Goal: Information Seeking & Learning: Learn about a topic

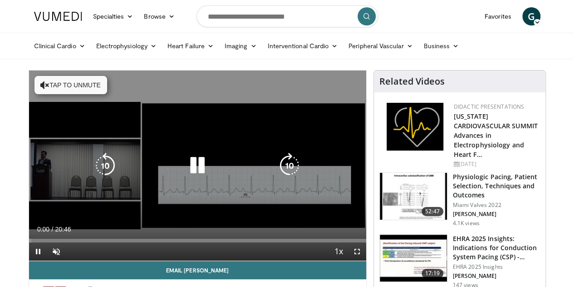
click at [191, 172] on icon "Video Player" at bounding box center [197, 165] width 25 height 25
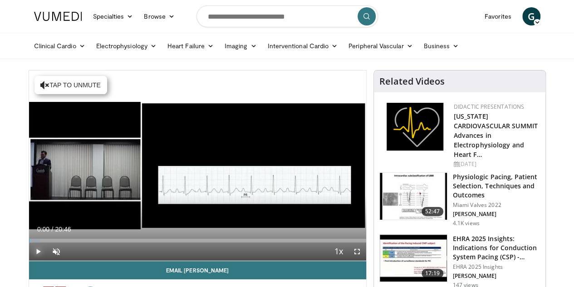
click at [29, 260] on span "Video Player" at bounding box center [38, 251] width 18 height 18
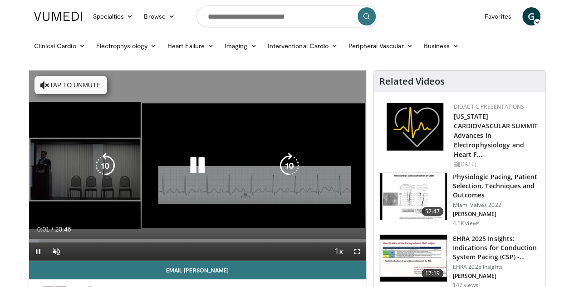
click at [35, 85] on button "Tap to unmute" at bounding box center [71, 85] width 73 height 18
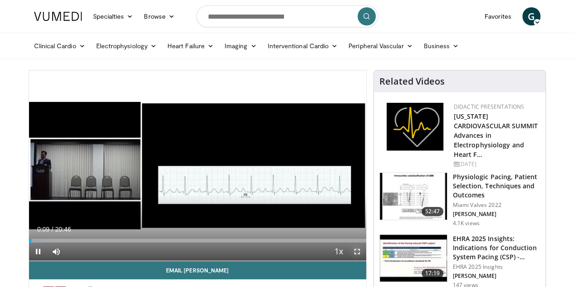
click at [363, 260] on span "Video Player" at bounding box center [357, 251] width 18 height 18
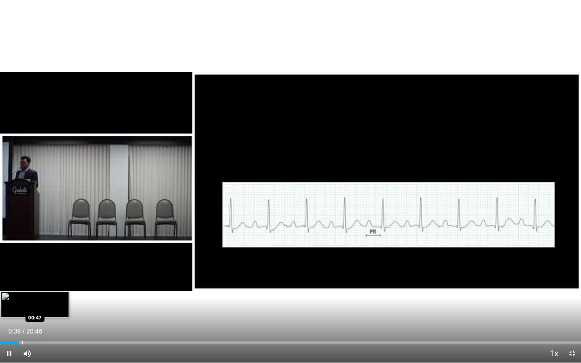
click at [22, 286] on div "Loaded : 7.96% 00:39 00:47" at bounding box center [290, 340] width 581 height 9
click at [30, 286] on div "Loaded : 8.75% 00:49 01:04" at bounding box center [290, 340] width 581 height 9
click at [37, 286] on div "Progress Bar" at bounding box center [37, 343] width 1 height 4
click at [43, 286] on div "Progress Bar" at bounding box center [43, 343] width 1 height 4
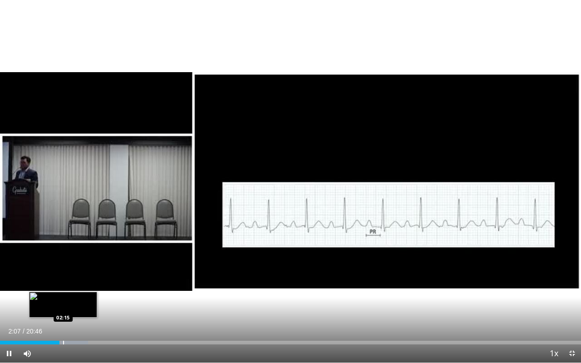
click at [64, 286] on div "Progress Bar" at bounding box center [63, 343] width 1 height 4
click at [71, 286] on div "Progress Bar" at bounding box center [71, 343] width 1 height 4
click at [80, 286] on div "Progress Bar" at bounding box center [79, 343] width 1 height 4
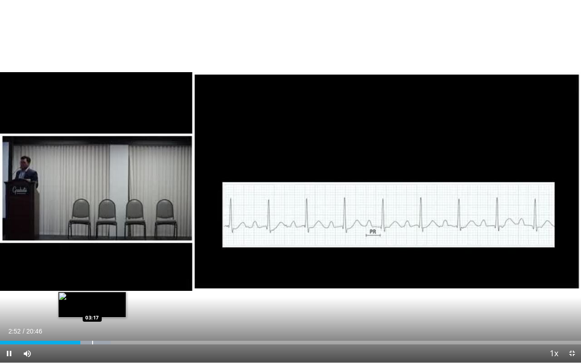
click at [93, 286] on div "Progress Bar" at bounding box center [92, 343] width 1 height 4
click at [113, 286] on div "Progress Bar" at bounding box center [113, 343] width 1 height 4
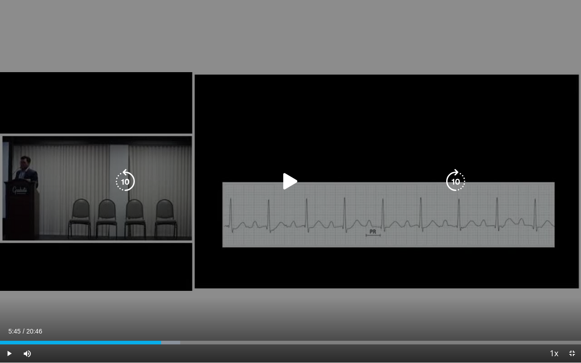
click at [0, 0] on div "Progress Bar" at bounding box center [0, 0] width 0 height 0
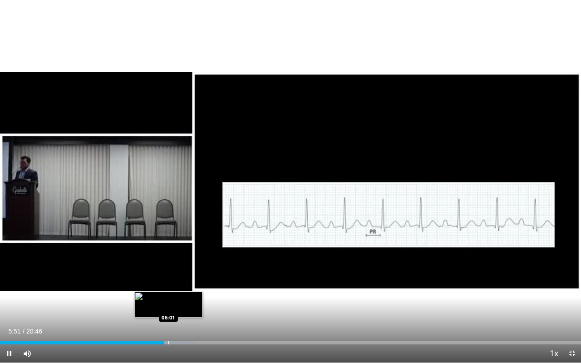
click at [169, 286] on div "Progress Bar" at bounding box center [168, 343] width 1 height 4
click at [183, 286] on div "Progress Bar" at bounding box center [183, 343] width 1 height 4
click at [193, 286] on div "Progress Bar" at bounding box center [191, 343] width 43 height 4
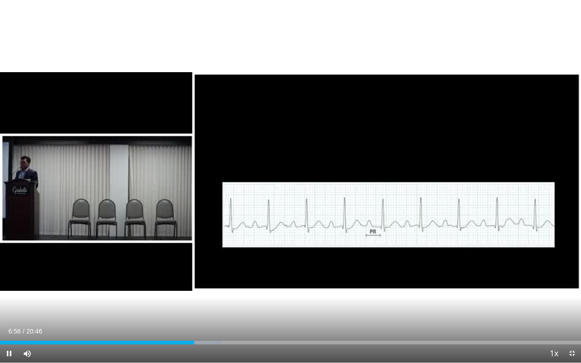
click at [209, 286] on div "Current Time 6:56 / Duration 20:46 Pause Skip Backward Skip Forward Mute Loaded…" at bounding box center [290, 354] width 581 height 18
click at [208, 286] on div "Progress Bar" at bounding box center [208, 343] width 1 height 4
click at [207, 286] on div "Loaded : 41.77% 07:40 07:24" at bounding box center [290, 343] width 581 height 4
click at [215, 286] on div "Progress Bar" at bounding box center [215, 343] width 1 height 4
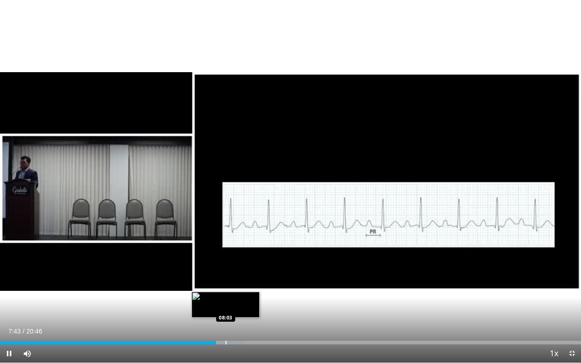
click at [226, 286] on div "10 seconds Tap to unmute" at bounding box center [290, 181] width 581 height 363
click at [227, 286] on div "Progress Bar" at bounding box center [227, 343] width 1 height 4
click at [237, 286] on div "Progress Bar" at bounding box center [237, 343] width 1 height 4
click at [249, 286] on div "Progress Bar" at bounding box center [249, 343] width 1 height 4
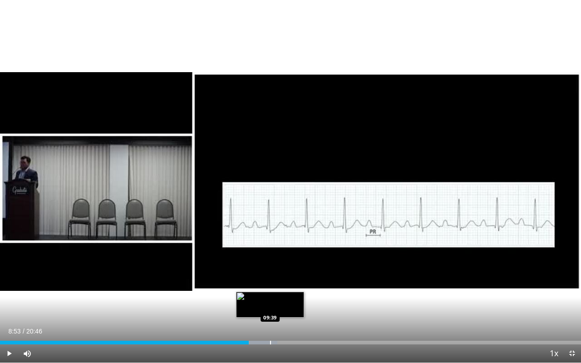
click at [270, 286] on div "Progress Bar" at bounding box center [270, 343] width 1 height 4
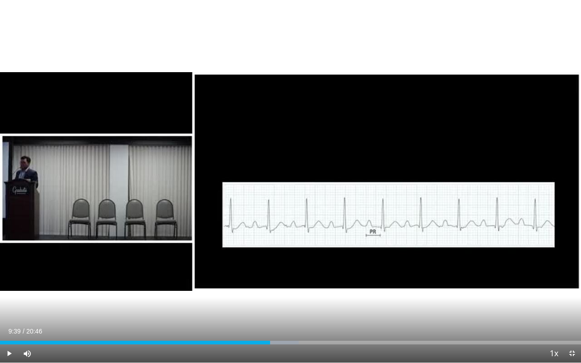
click at [295, 286] on div "Current Time 9:39 / Duration 20:46 Play Skip Backward Skip Forward Mute Loaded …" at bounding box center [290, 354] width 581 height 18
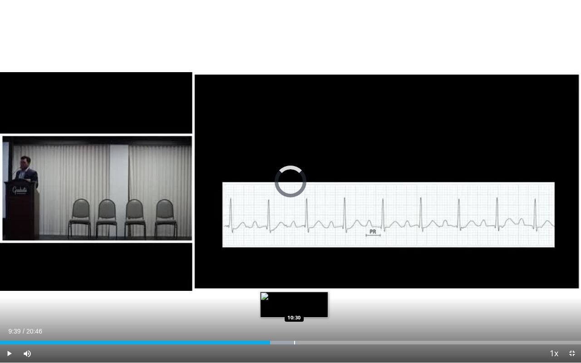
click at [293, 286] on div "Loaded : 51.42% 09:39 10:30" at bounding box center [290, 343] width 581 height 4
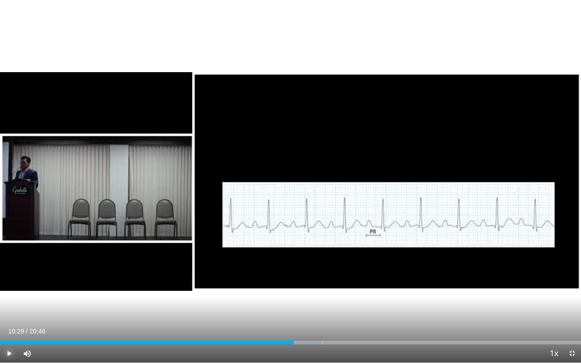
click at [7, 286] on span "Video Player" at bounding box center [9, 354] width 18 height 18
click at [306, 286] on div "Loaded : 56.24% 10:40 10:55" at bounding box center [290, 340] width 581 height 9
click at [320, 286] on div "Progress Bar" at bounding box center [320, 343] width 1 height 4
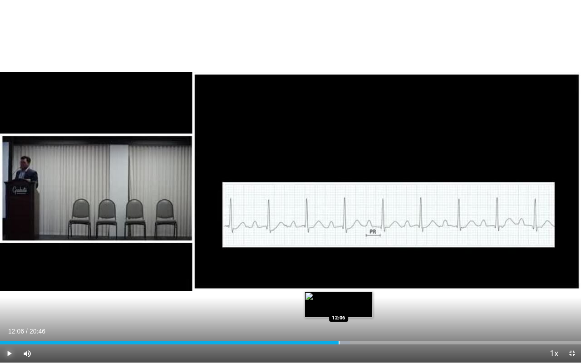
click at [339, 286] on div "Progress Bar" at bounding box center [339, 343] width 1 height 4
click at [359, 286] on div "Progress Bar" at bounding box center [347, 343] width 43 height 4
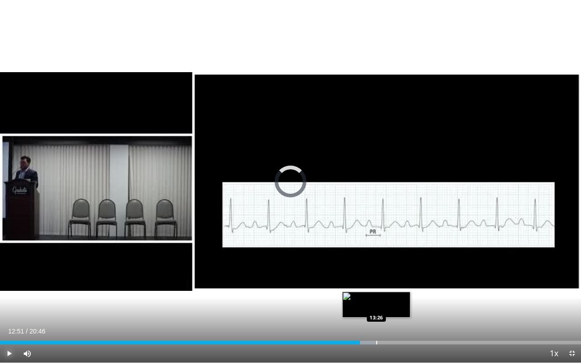
click at [376, 286] on div "Progress Bar" at bounding box center [376, 343] width 1 height 4
click at [397, 286] on div "Progress Bar" at bounding box center [396, 343] width 1 height 4
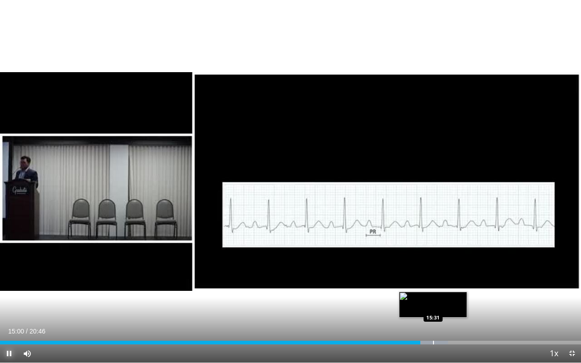
click at [433, 286] on div "Progress Bar" at bounding box center [425, 343] width 46 height 4
click at [451, 286] on div "Loaded : 77.22% 15:28 16:03" at bounding box center [290, 343] width 581 height 4
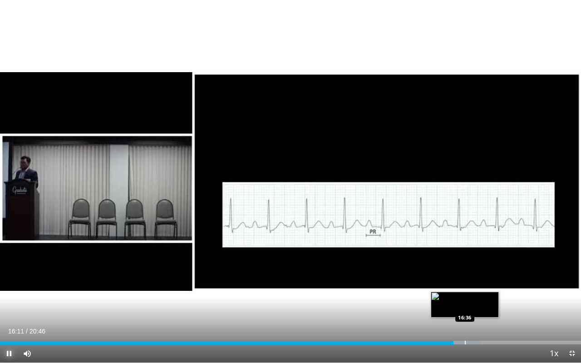
click at [465, 286] on div "Progress Bar" at bounding box center [465, 343] width 1 height 4
click at [481, 286] on div "Loaded : 86.76% 16:53 17:12" at bounding box center [290, 343] width 581 height 4
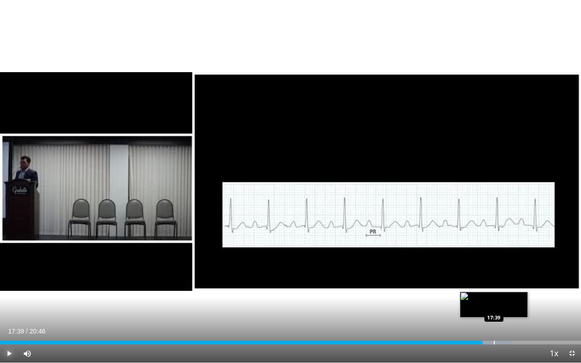
click at [494, 286] on div "Loaded : 88.37% 17:39 17:39" at bounding box center [290, 340] width 581 height 9
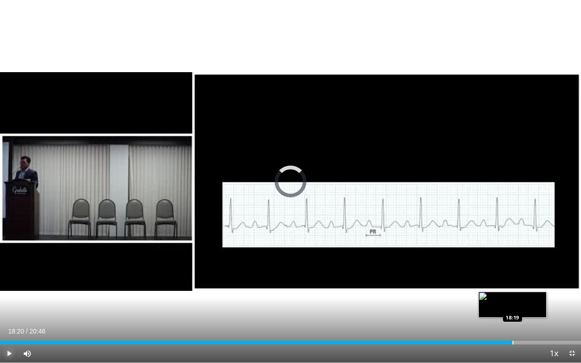
click at [513, 286] on div "Progress Bar" at bounding box center [513, 343] width 1 height 4
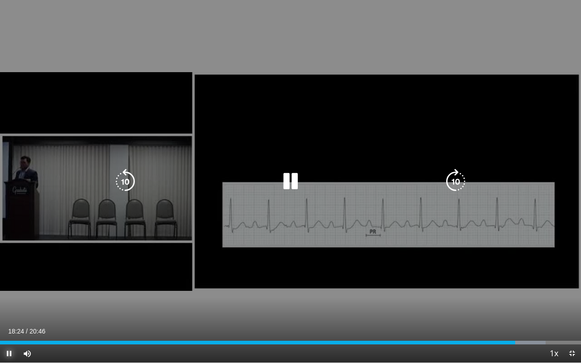
click at [520, 286] on div "Loaded : 93.94% 18:24 18:33" at bounding box center [290, 340] width 581 height 9
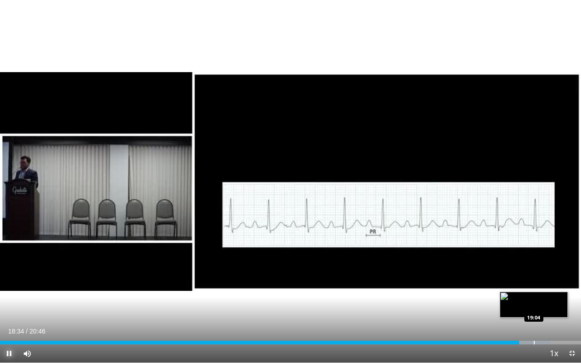
click at [534, 286] on div "Progress Bar" at bounding box center [534, 343] width 1 height 4
click at [546, 286] on div "Progress Bar" at bounding box center [546, 343] width 1 height 4
click at [530, 286] on div "Loaded : 99.51% 19:32 18:56" at bounding box center [290, 340] width 581 height 9
click at [551, 286] on div "Loaded : 96.40% 19:00 19:41" at bounding box center [290, 340] width 581 height 9
click at [565, 286] on div "Loaded : 100.00% 19:43 20:09" at bounding box center [290, 340] width 581 height 9
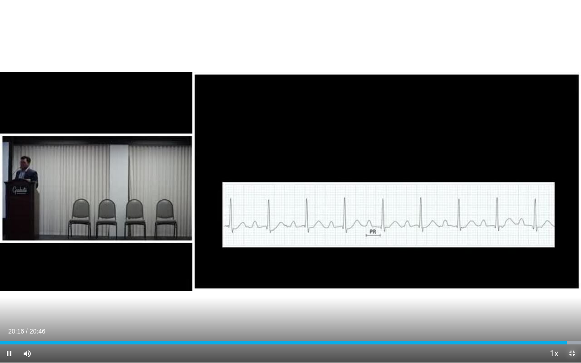
click at [574, 286] on span "Video Player" at bounding box center [572, 354] width 18 height 18
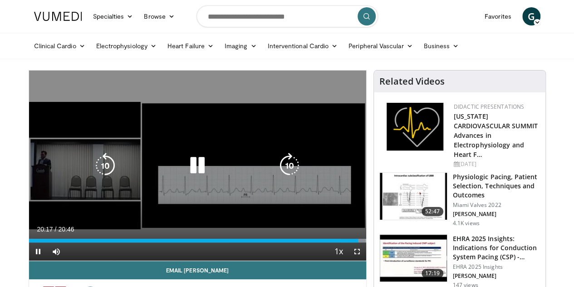
click at [316, 191] on div "10 seconds Tap to unmute" at bounding box center [197, 165] width 337 height 190
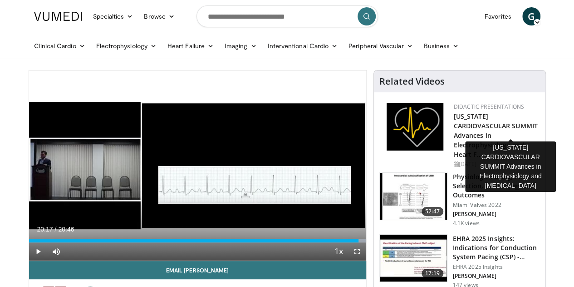
scroll to position [45, 0]
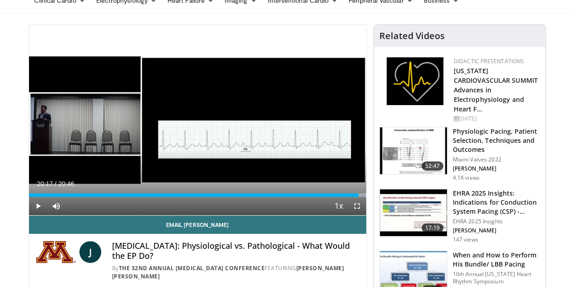
scroll to position [91, 0]
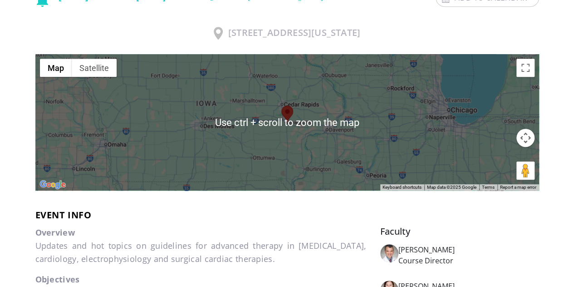
scroll to position [318, 0]
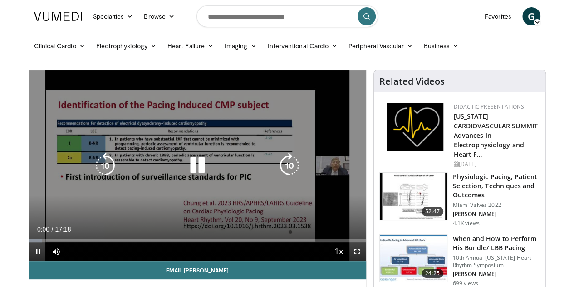
click at [190, 172] on icon "Video Player" at bounding box center [197, 165] width 25 height 25
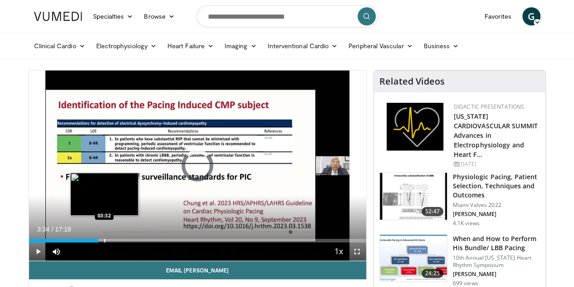
click at [82, 242] on div "Loaded : 3.84% 00:04 03:32" at bounding box center [197, 237] width 337 height 9
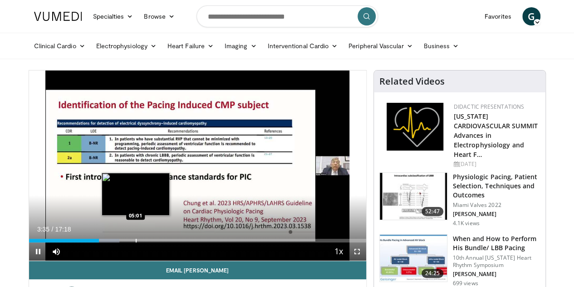
click at [113, 242] on div "Loaded : 26.91% 03:35 05:01" at bounding box center [197, 237] width 337 height 9
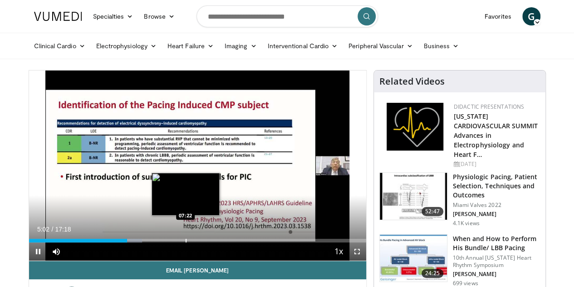
click at [186, 242] on div "Progress Bar" at bounding box center [186, 240] width 1 height 4
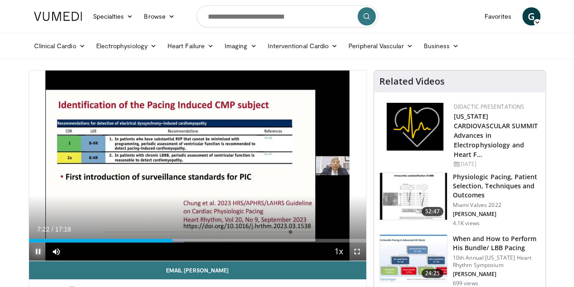
click at [29, 260] on span "Video Player" at bounding box center [38, 251] width 18 height 18
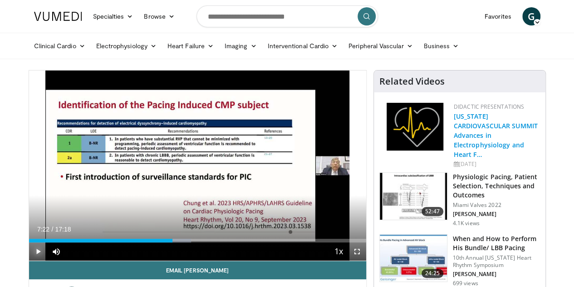
scroll to position [91, 0]
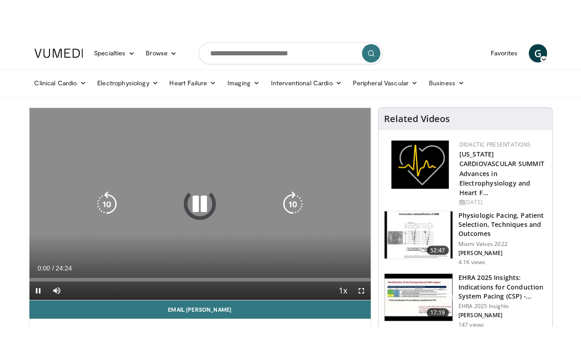
scroll to position [91, 0]
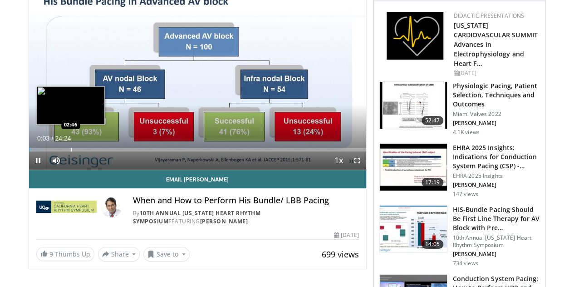
click at [71, 151] on div "Progress Bar" at bounding box center [71, 150] width 1 height 4
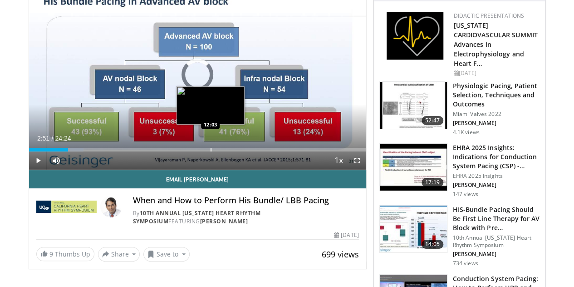
click at [211, 151] on div "Progress Bar" at bounding box center [211, 150] width 1 height 4
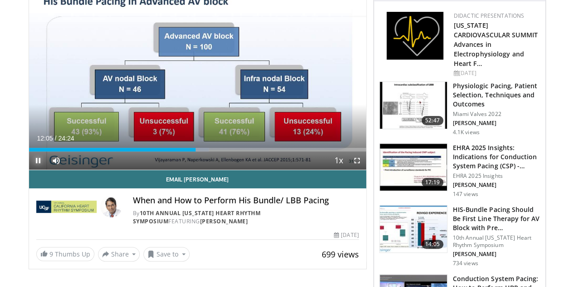
click at [29, 169] on span "Video Player" at bounding box center [38, 160] width 18 height 18
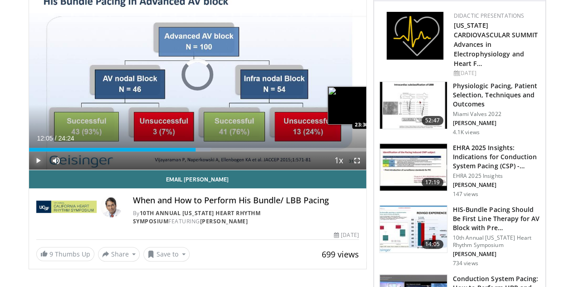
click at [360, 151] on div "Loaded : 54.00% 12:05 23:30" at bounding box center [197, 147] width 337 height 9
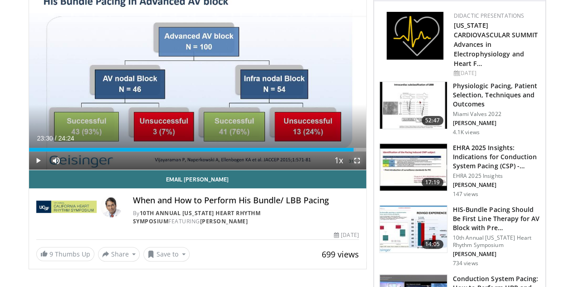
click at [365, 169] on span "Video Player" at bounding box center [357, 160] width 18 height 18
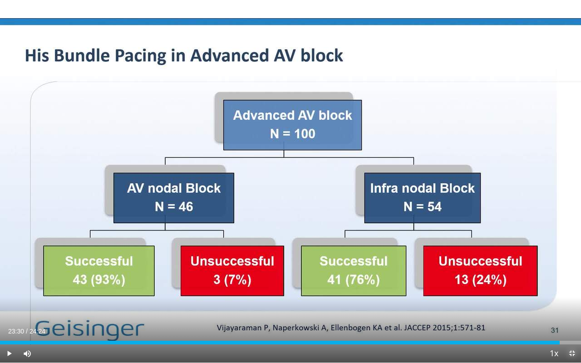
click at [572, 286] on span "Video Player" at bounding box center [572, 354] width 18 height 18
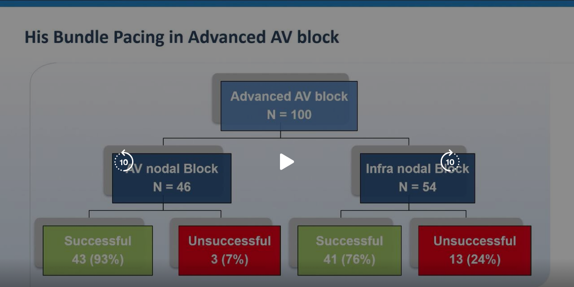
scroll to position [0, 0]
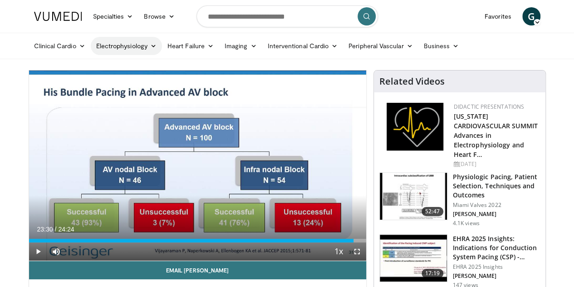
click at [103, 49] on link "Electrophysiology" at bounding box center [126, 46] width 71 height 18
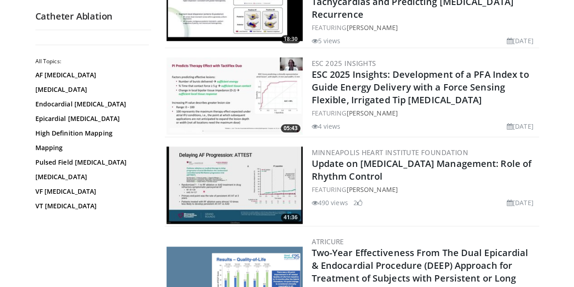
scroll to position [681, 0]
